Goal: Contribute content: Add original content to the website for others to see

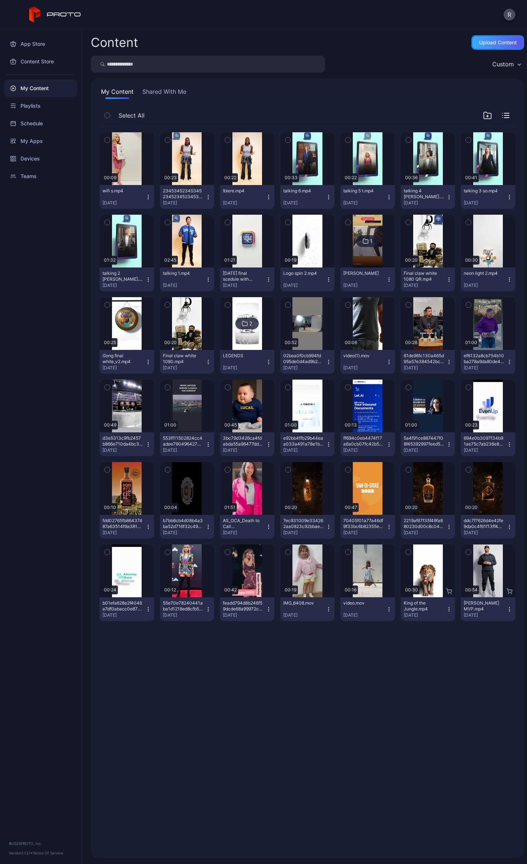
click at [472, 42] on div "Upload Content" at bounding box center [498, 42] width 53 height 15
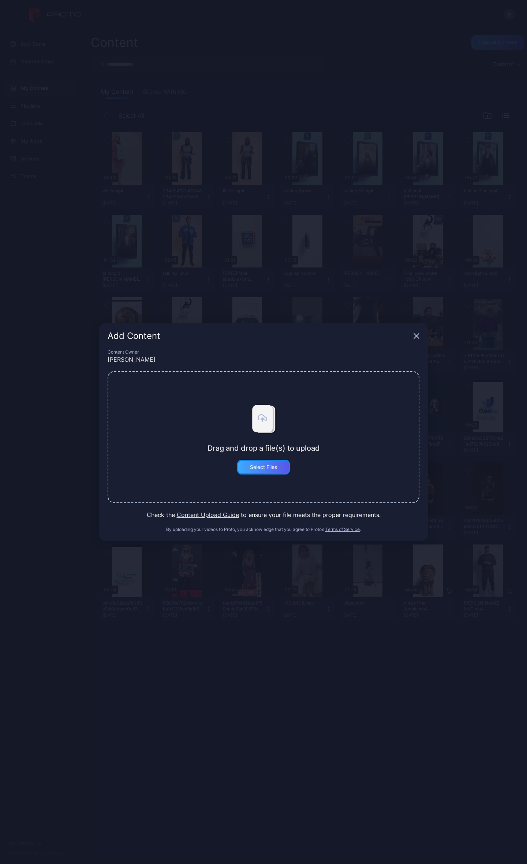
click at [267, 472] on div "Select Files" at bounding box center [263, 467] width 53 height 15
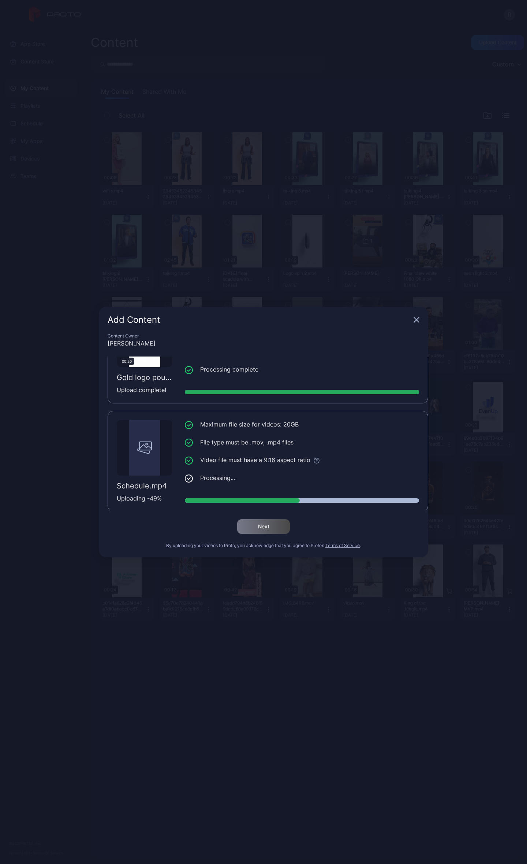
scroll to position [165, 0]
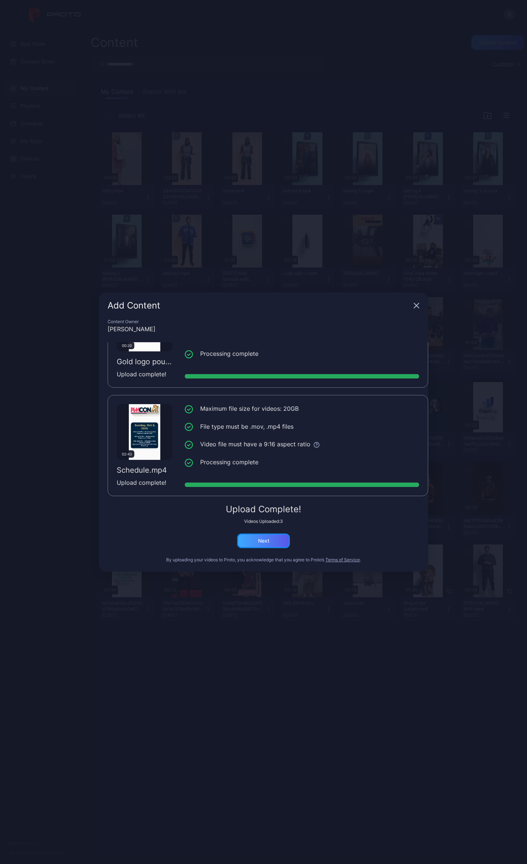
click at [259, 539] on div "Next" at bounding box center [263, 541] width 11 height 6
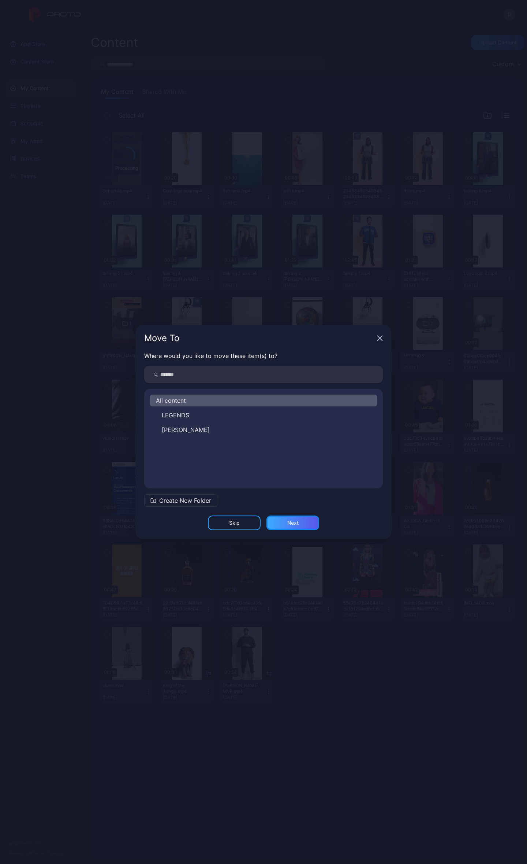
click at [287, 519] on div "Next" at bounding box center [293, 522] width 53 height 15
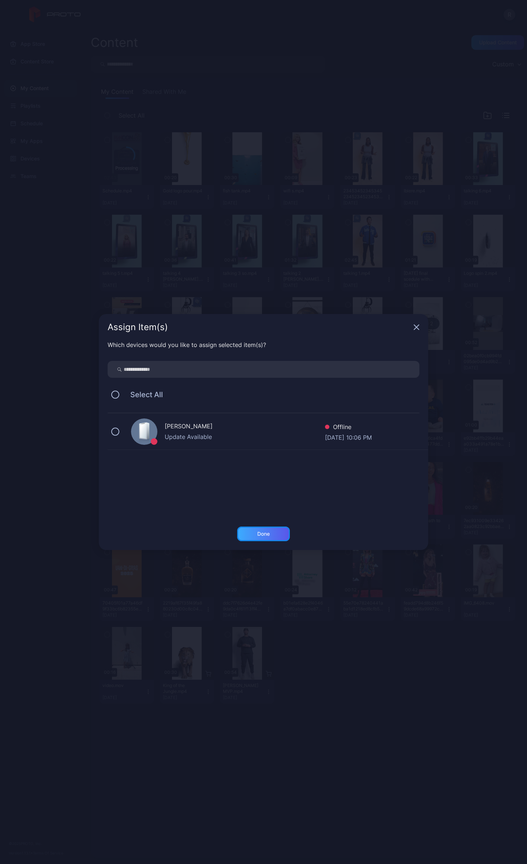
click at [279, 529] on div "Done" at bounding box center [263, 533] width 53 height 15
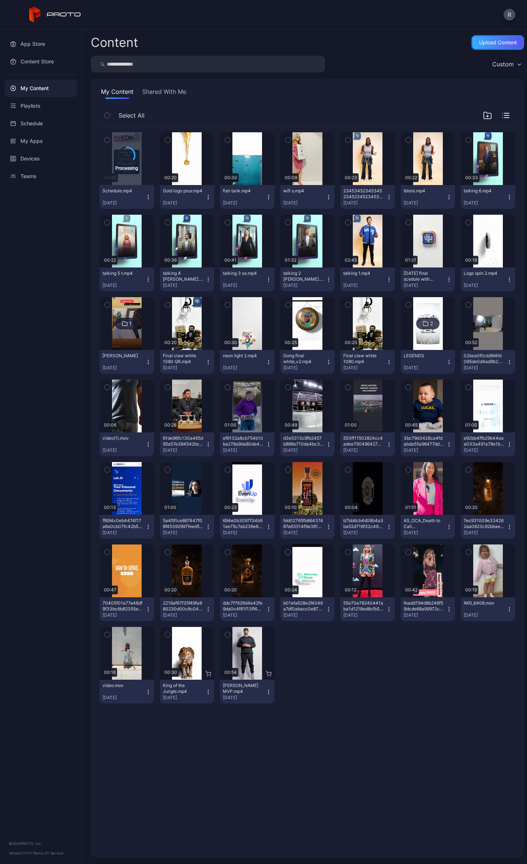
click at [478, 38] on div "Upload Content" at bounding box center [498, 42] width 53 height 15
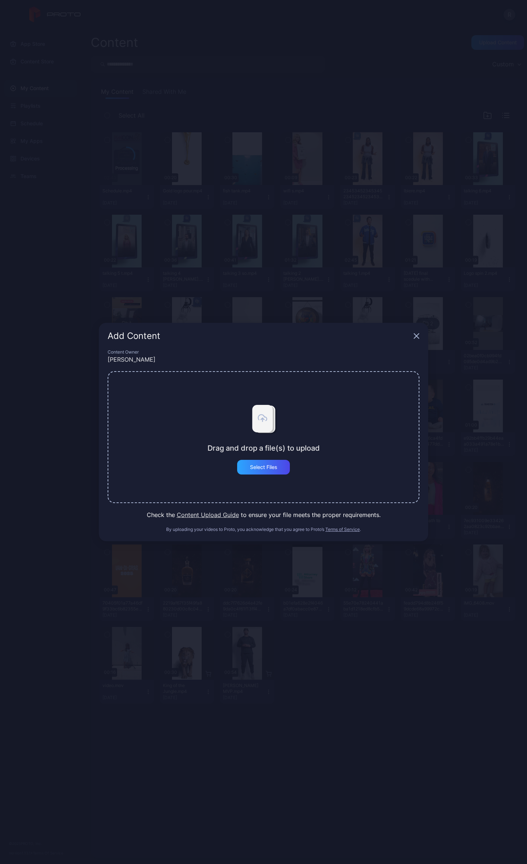
click at [248, 477] on div "Drag and drop a file(s) to upload Select Files" at bounding box center [264, 437] width 312 height 132
click at [248, 471] on div "Select Files" at bounding box center [263, 467] width 53 height 15
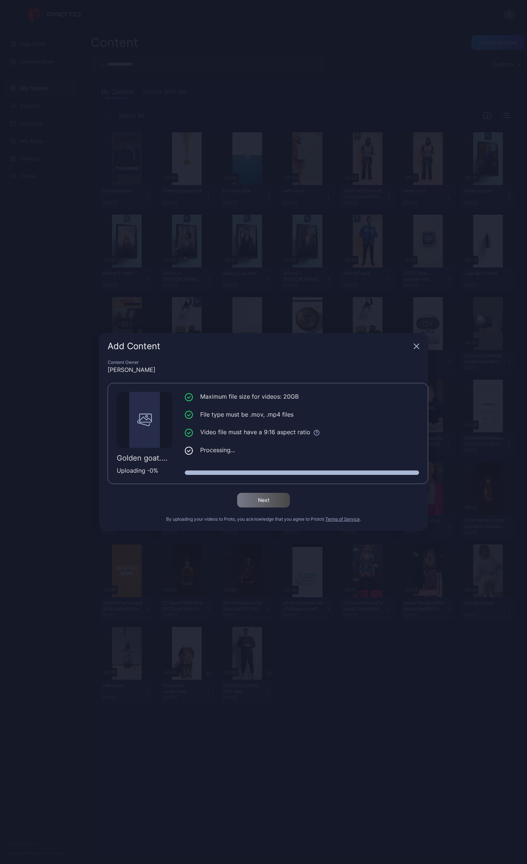
click at [251, 151] on div "Add Content Content Owner [PERSON_NAME] Golden goat.mp4 Uploading - 0 % Maximum…" at bounding box center [263, 432] width 527 height 864
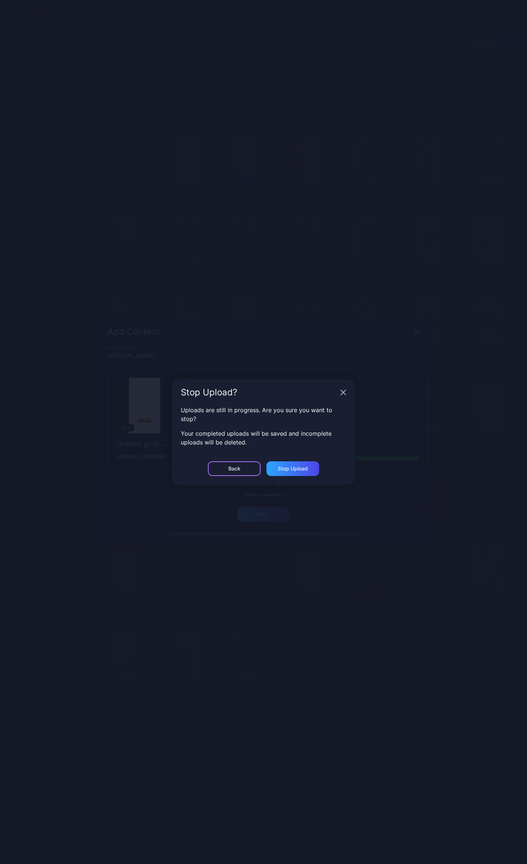
click at [238, 471] on div "Back" at bounding box center [235, 468] width 12 height 6
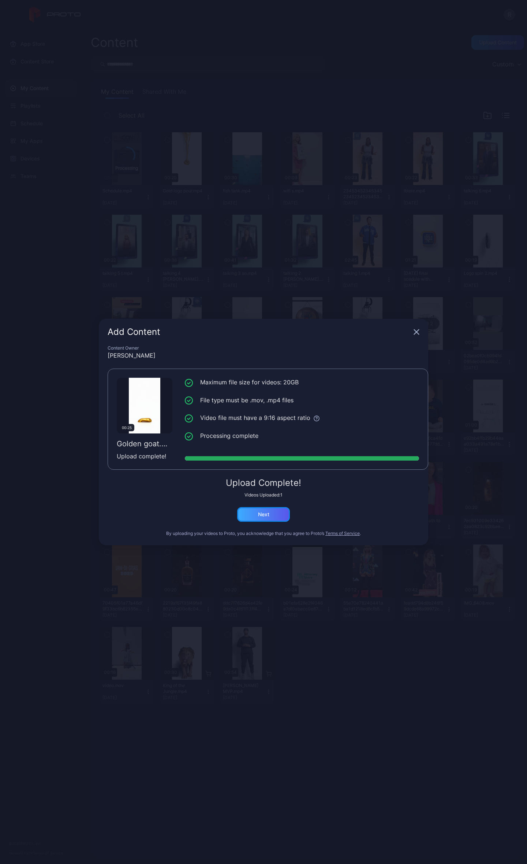
click at [266, 513] on div "Next" at bounding box center [263, 514] width 11 height 6
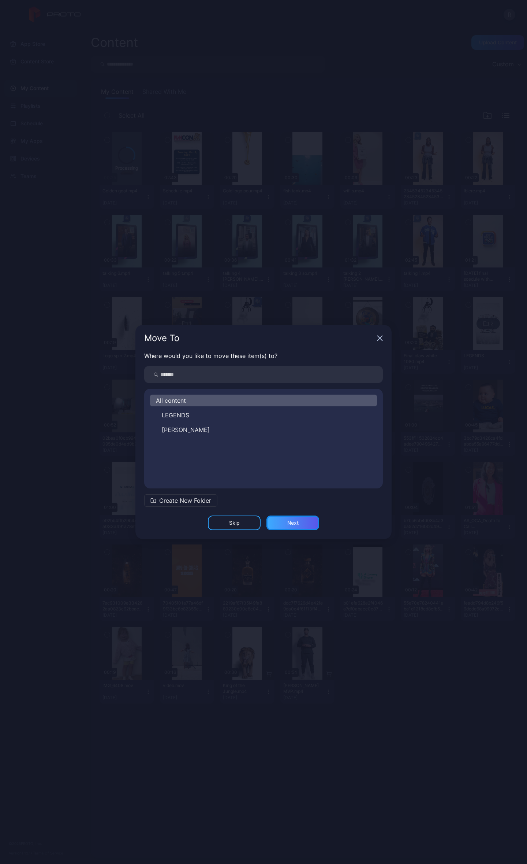
click at [295, 522] on div "Next" at bounding box center [292, 523] width 11 height 6
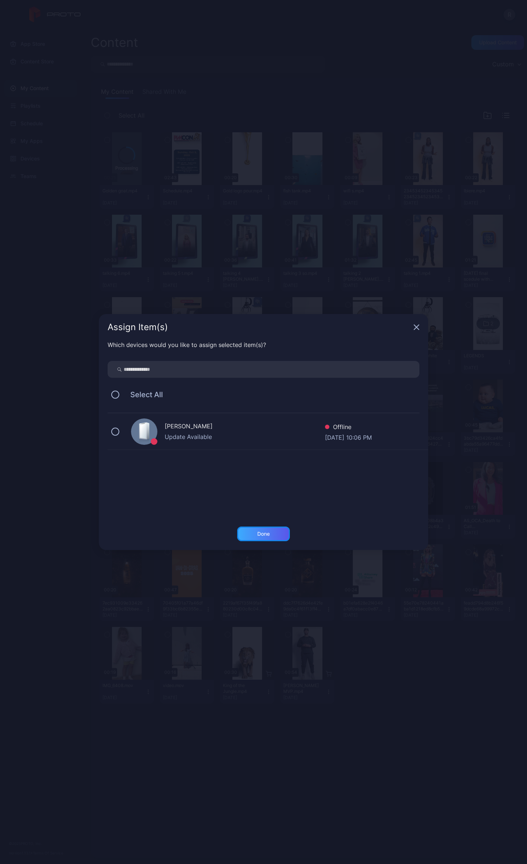
click at [270, 535] on div "Done" at bounding box center [263, 533] width 53 height 15
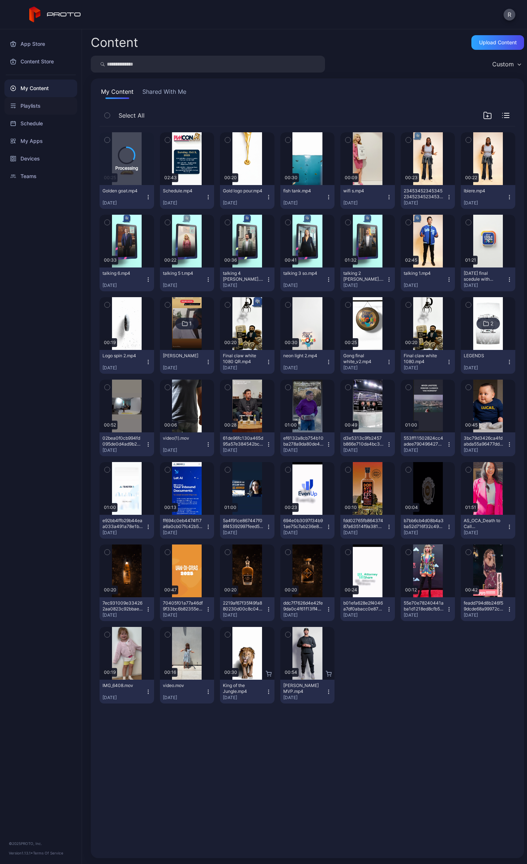
click at [29, 113] on div "Playlists" at bounding box center [40, 106] width 73 height 18
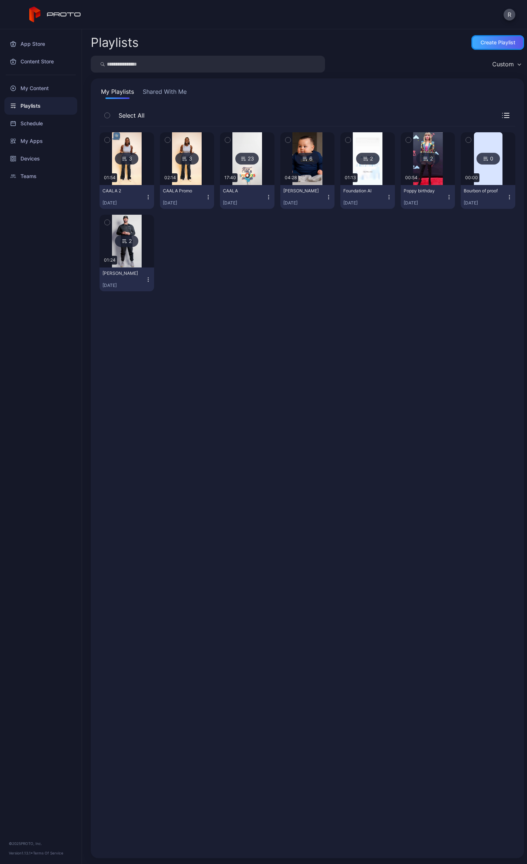
click at [503, 43] on div "Create Playlist" at bounding box center [498, 43] width 35 height 6
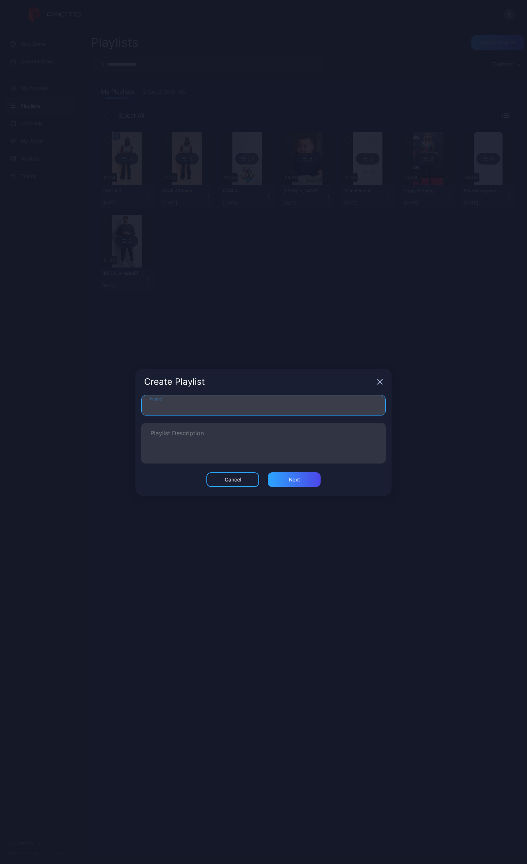
click at [259, 406] on input "Name" at bounding box center [263, 405] width 245 height 21
type input "******"
click at [293, 483] on div "Next" at bounding box center [294, 479] width 53 height 15
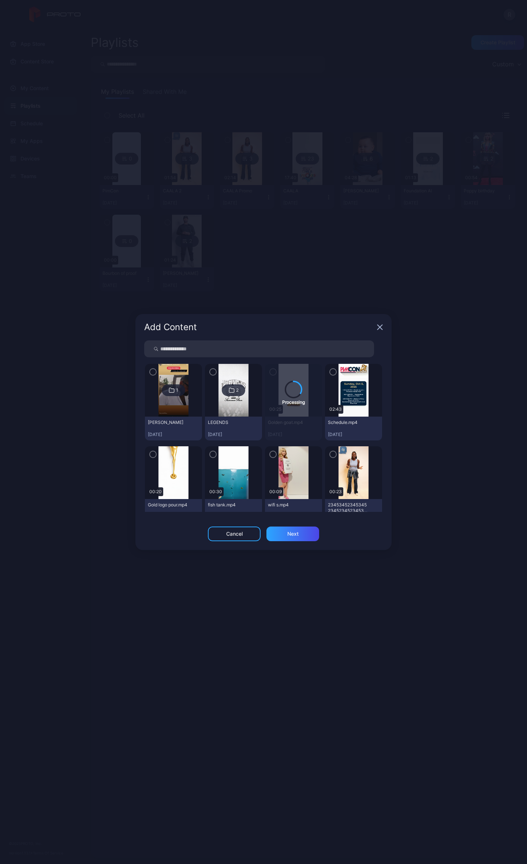
click at [235, 467] on img at bounding box center [234, 472] width 30 height 53
click at [212, 457] on icon "button" at bounding box center [213, 454] width 6 height 8
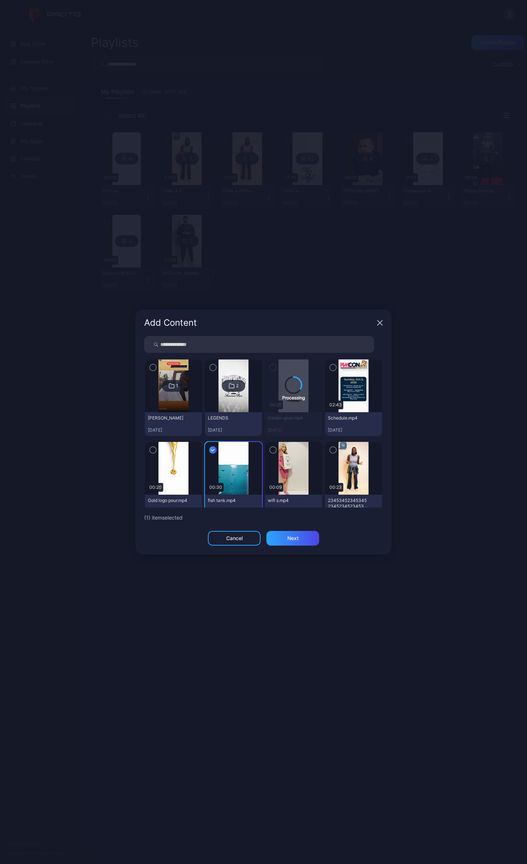
click at [154, 450] on icon "button" at bounding box center [153, 450] width 6 height 8
click at [330, 368] on icon "button" at bounding box center [333, 367] width 6 height 8
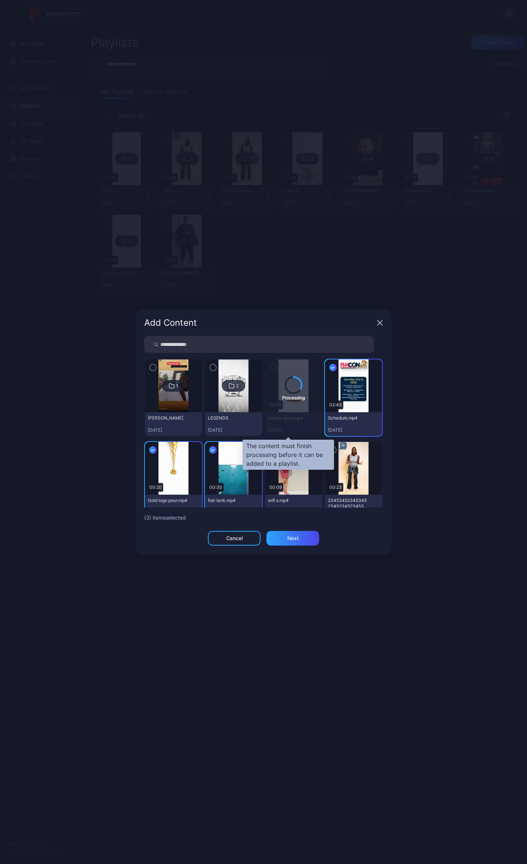
click at [268, 365] on div "Processing" at bounding box center [293, 397] width 57 height 77
click at [304, 541] on div "Next" at bounding box center [293, 538] width 53 height 15
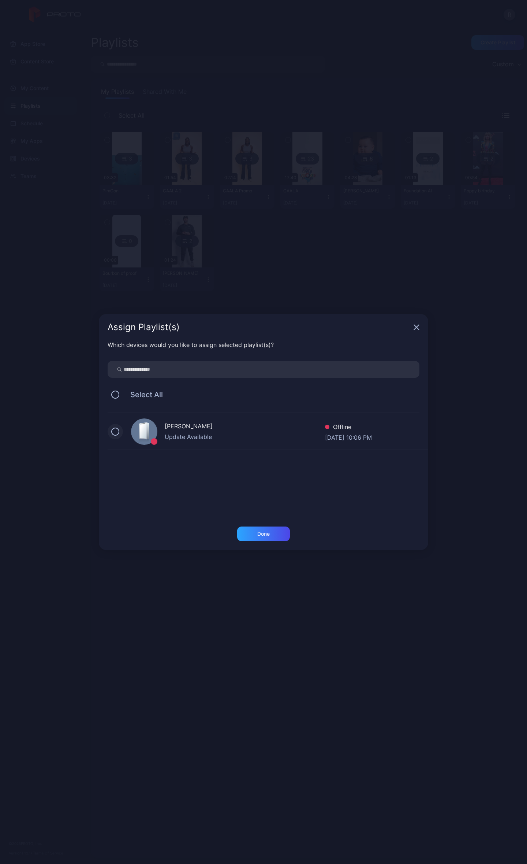
click at [115, 428] on button at bounding box center [115, 431] width 8 height 8
click at [262, 536] on div "Done" at bounding box center [263, 534] width 12 height 6
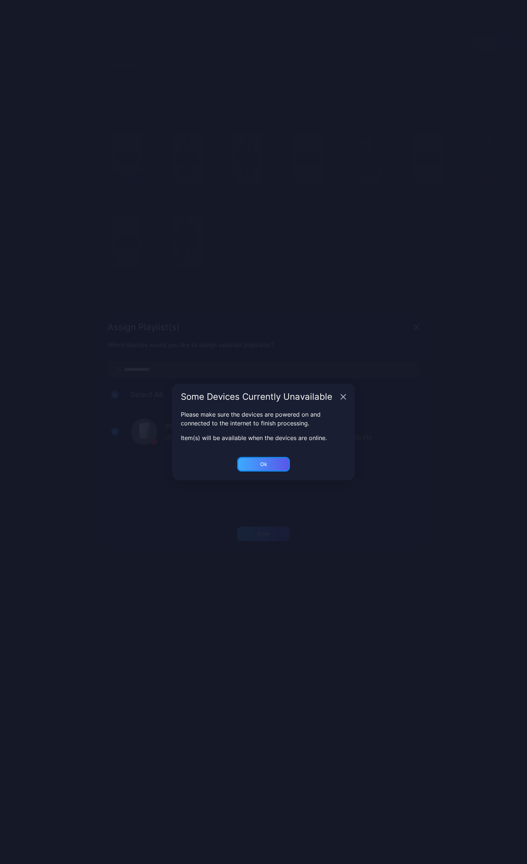
click at [272, 462] on div "Ok" at bounding box center [263, 464] width 53 height 15
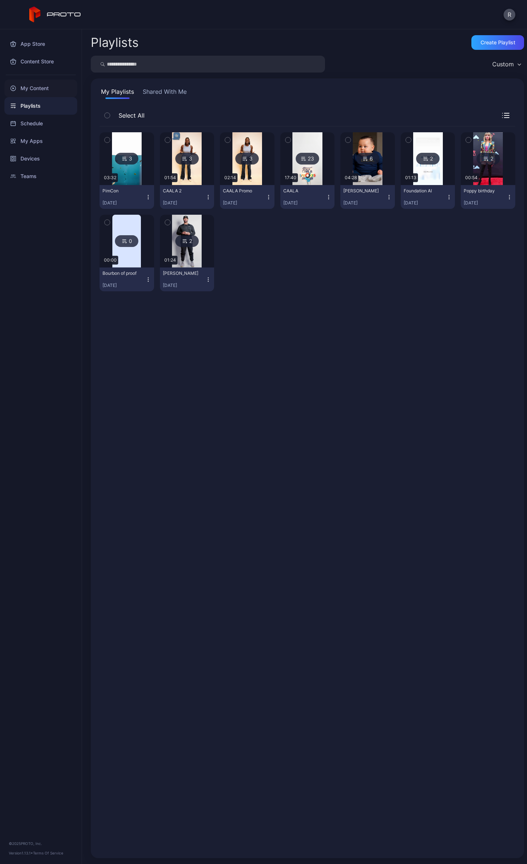
click at [46, 85] on div "My Content" at bounding box center [40, 88] width 73 height 18
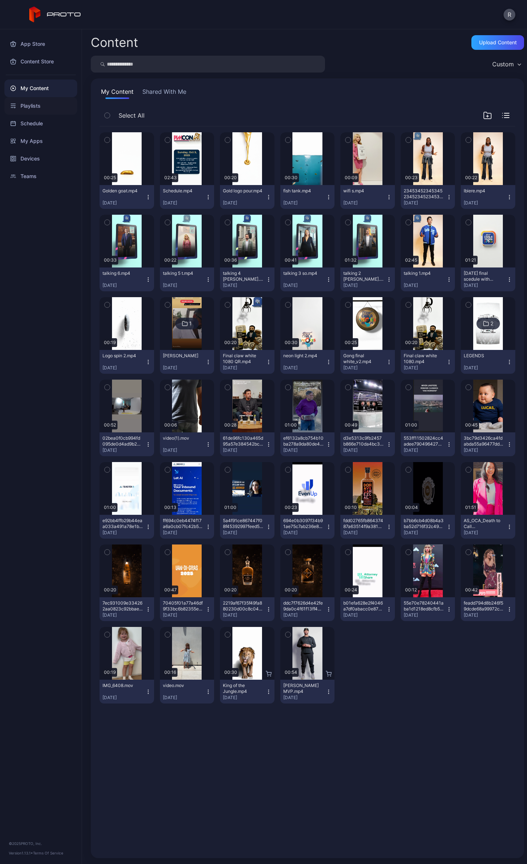
click at [40, 97] on div "Playlists" at bounding box center [40, 106] width 73 height 18
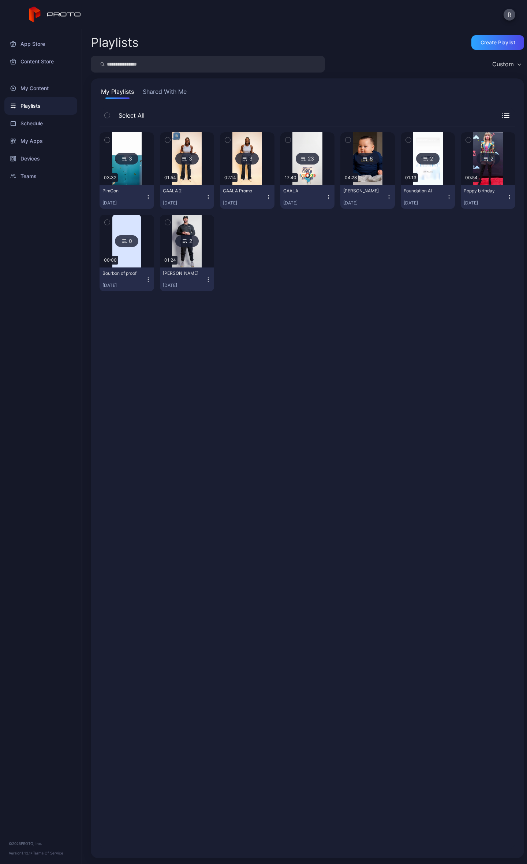
click at [116, 169] on img at bounding box center [127, 158] width 30 height 53
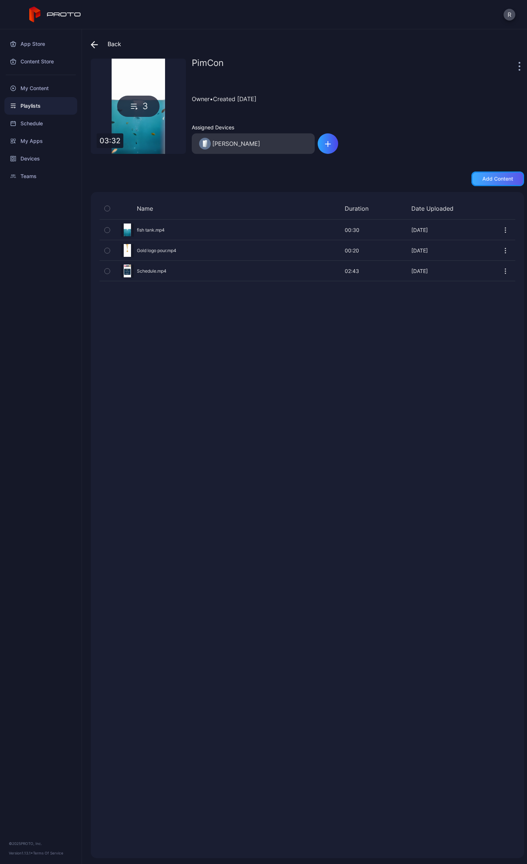
click at [497, 181] on div "Add content" at bounding box center [498, 179] width 31 height 6
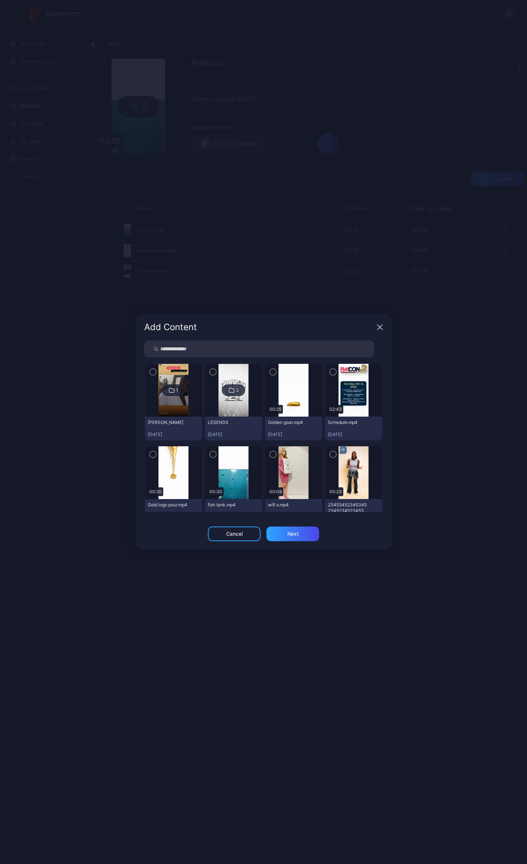
click at [279, 388] on img at bounding box center [294, 390] width 30 height 53
click at [270, 373] on icon "button" at bounding box center [273, 372] width 6 height 8
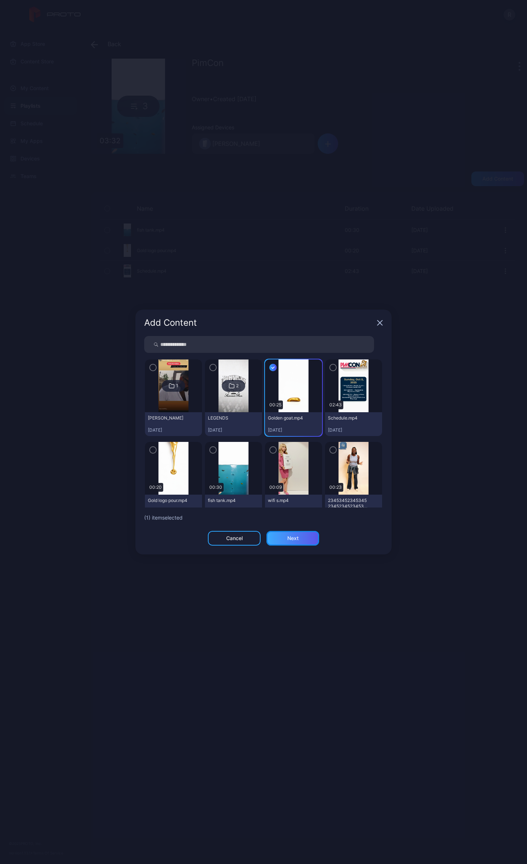
click at [302, 538] on div "Next" at bounding box center [293, 538] width 53 height 15
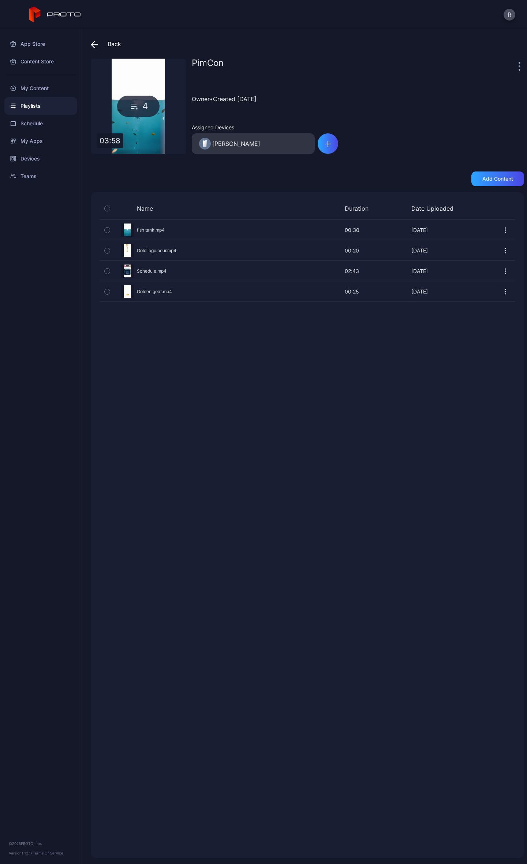
click at [93, 43] on icon at bounding box center [93, 44] width 3 height 6
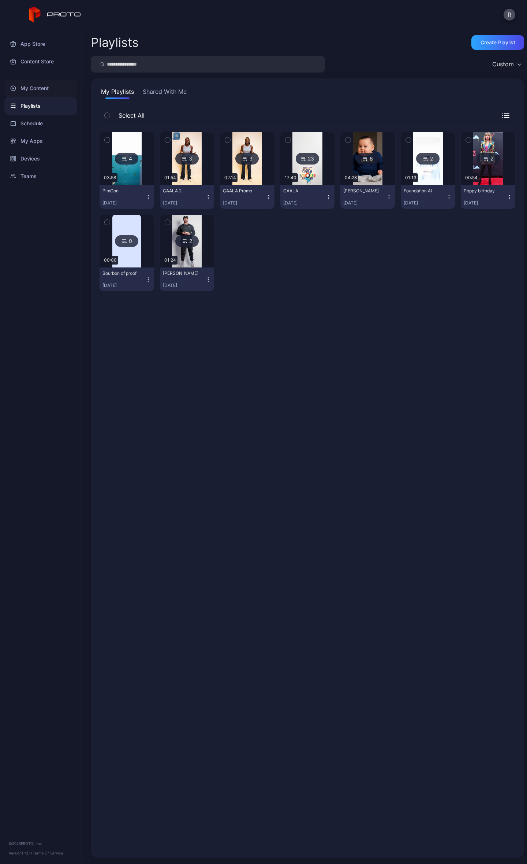
click at [40, 94] on div "My Content" at bounding box center [40, 88] width 73 height 18
